Goal: Information Seeking & Learning: Learn about a topic

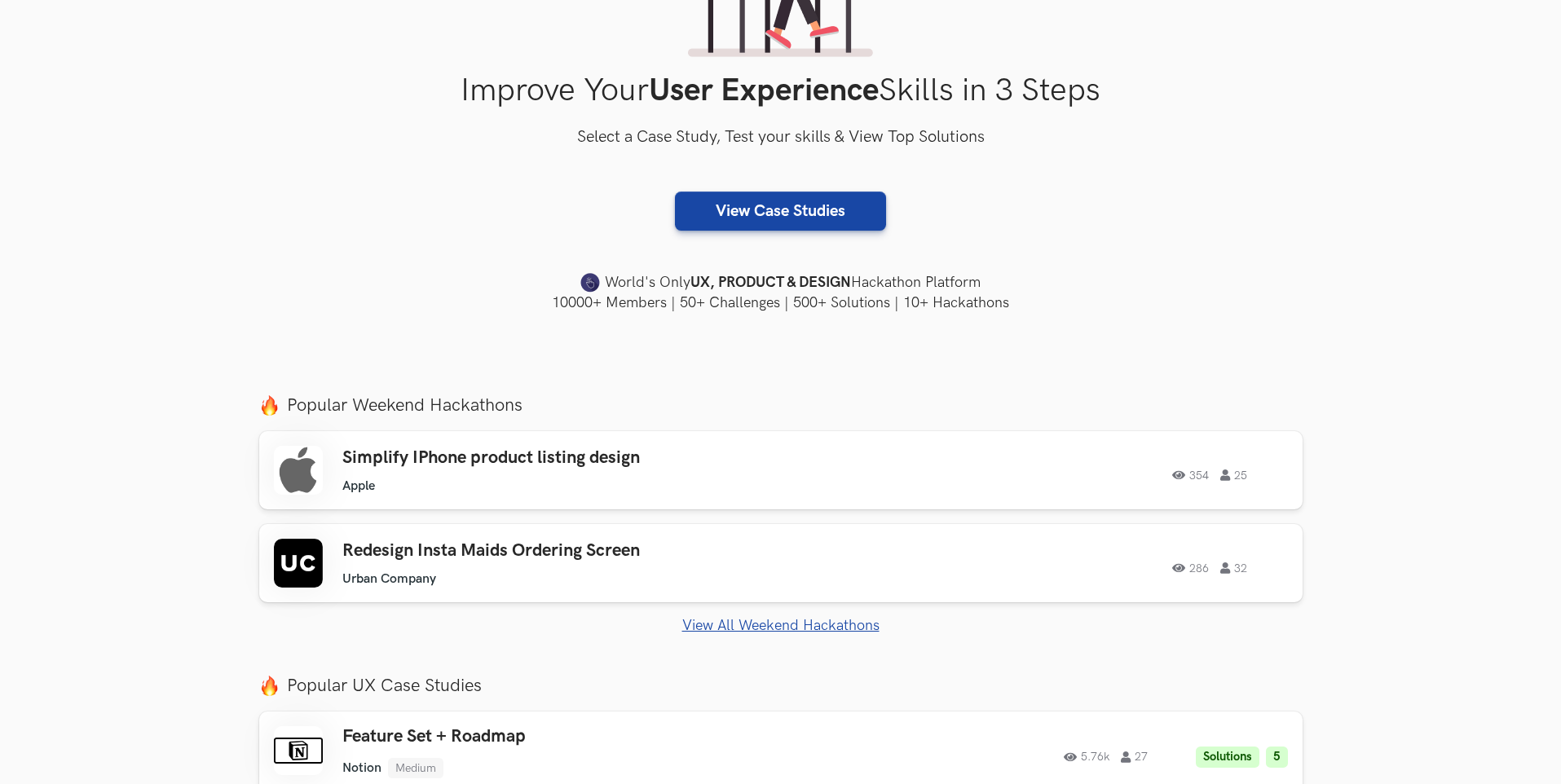
scroll to position [404, 0]
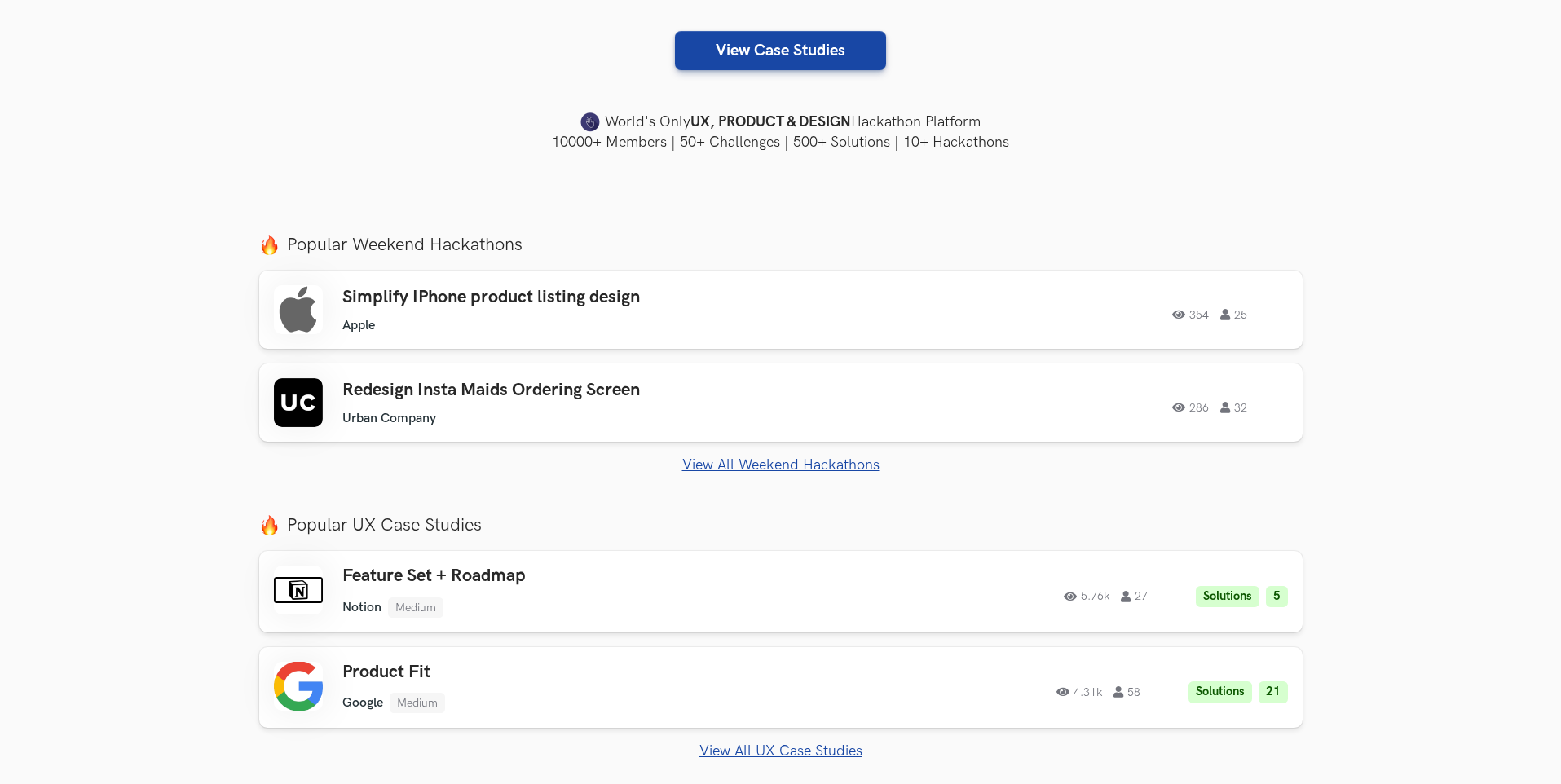
click at [866, 321] on div "Simplify IPhone product listing design Apple Apple 354 25 354 25" at bounding box center [781, 309] width 1014 height 49
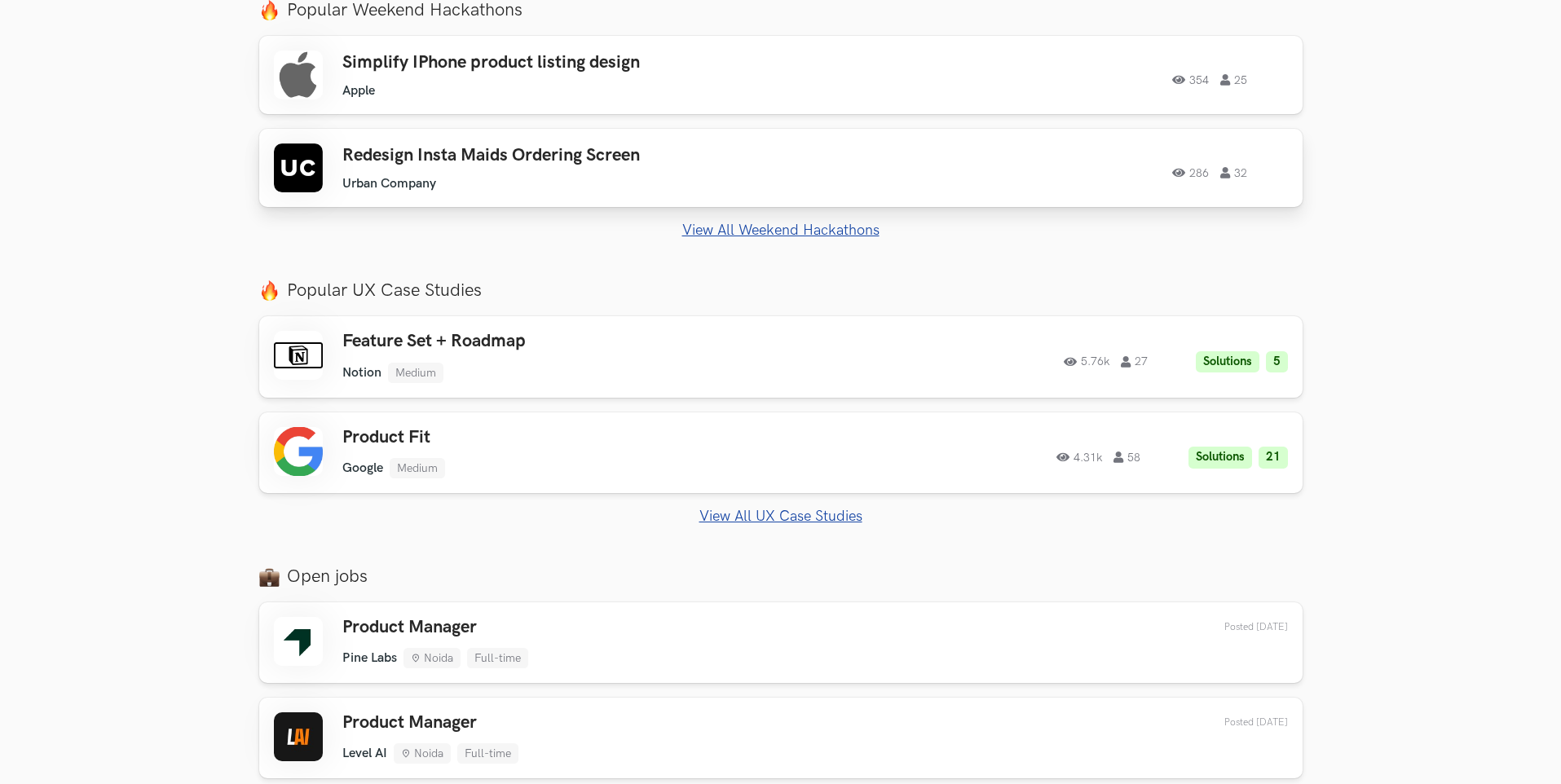
scroll to position [641, 0]
click at [574, 464] on ul "Google Medium" at bounding box center [574, 466] width 463 height 20
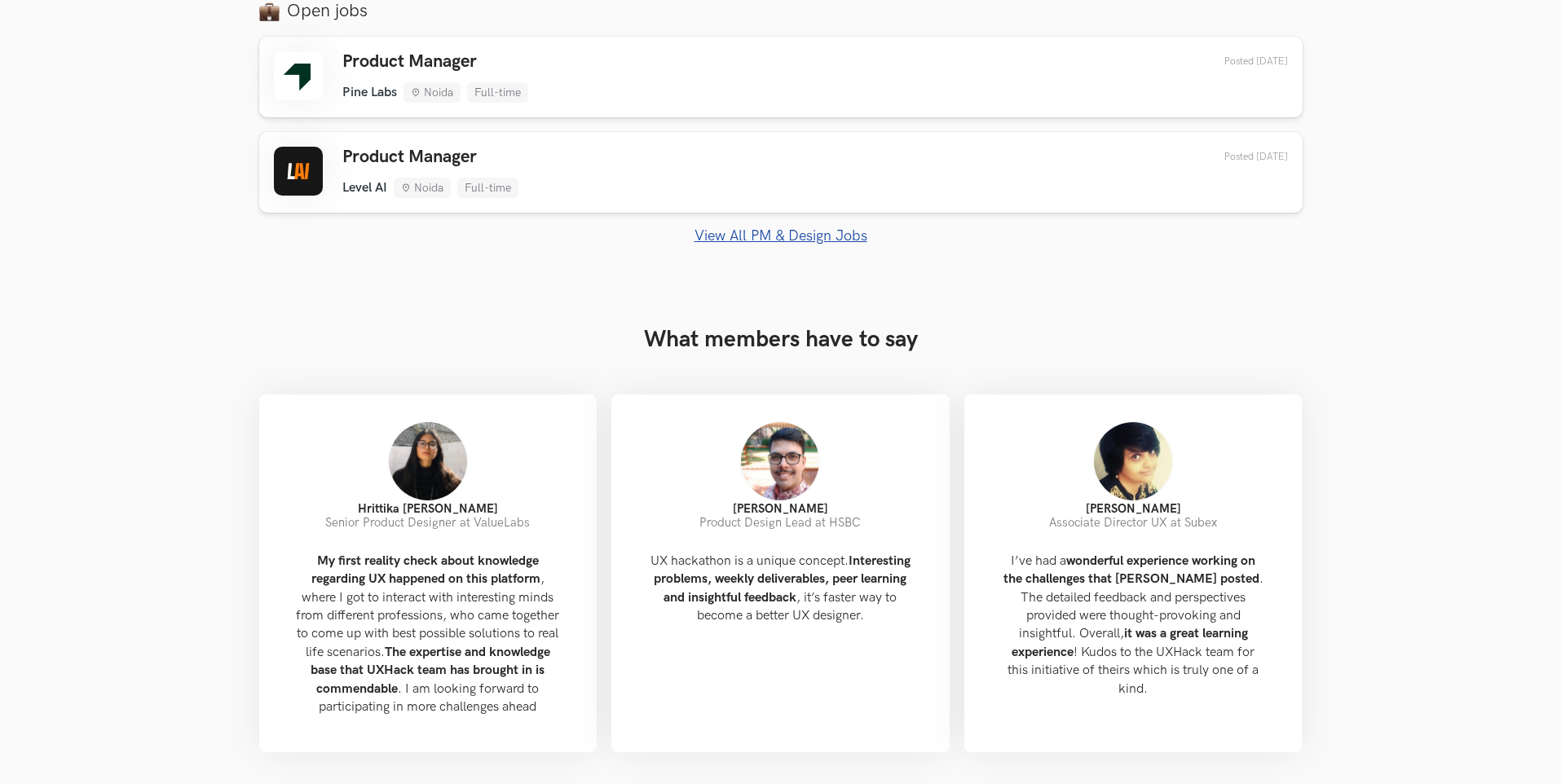
scroll to position [0, 0]
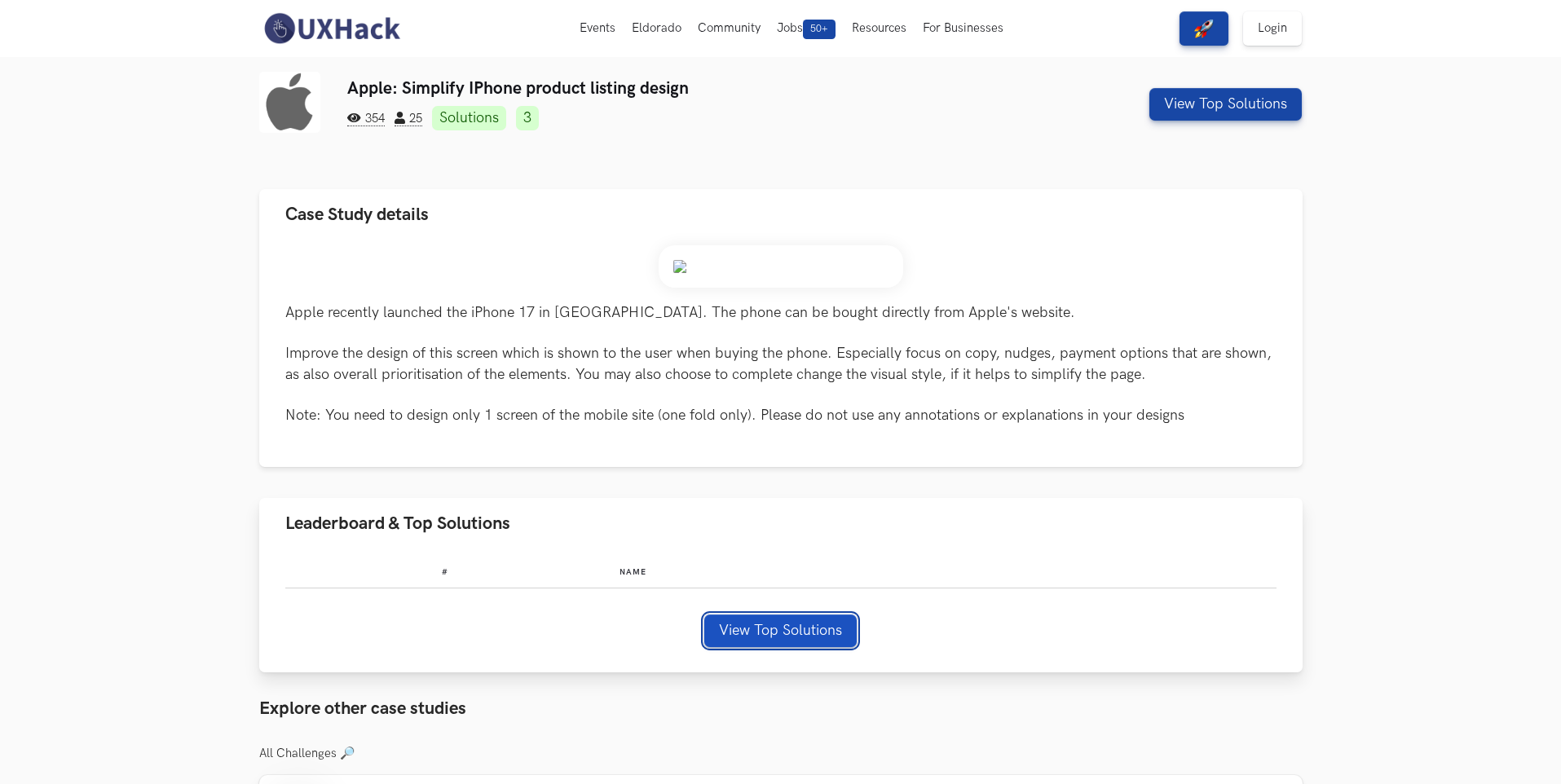
click at [779, 629] on button "View Top Solutions" at bounding box center [780, 630] width 152 height 32
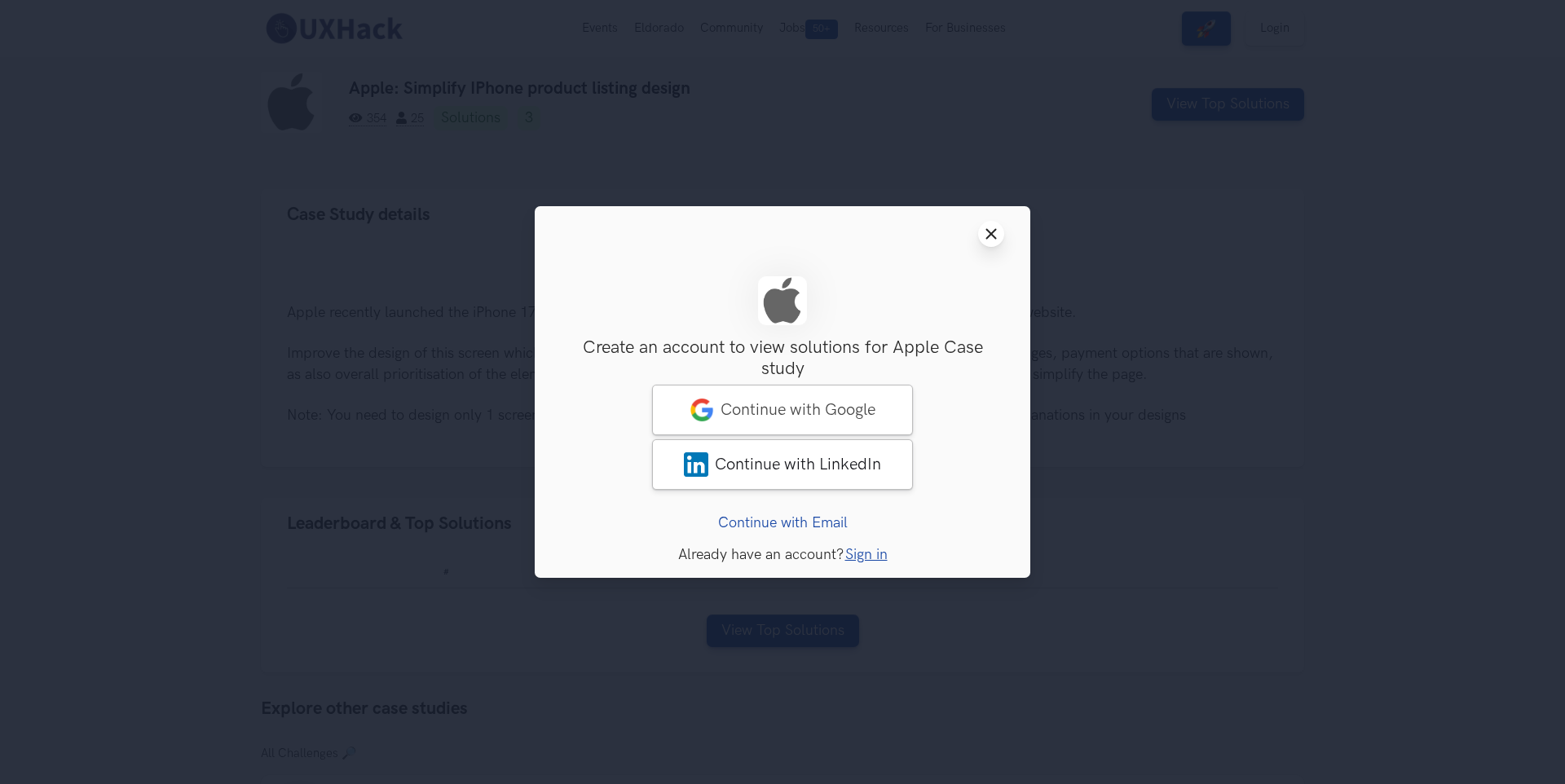
click at [988, 231] on line at bounding box center [991, 234] width 9 height 9
